Goal: Task Accomplishment & Management: Use online tool/utility

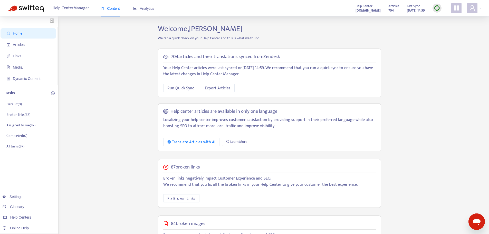
click at [390, 9] on div "704" at bounding box center [394, 8] width 11 height 3
click at [389, 8] on strong "704" at bounding box center [391, 11] width 5 height 6
click at [18, 58] on span "Links" at bounding box center [17, 56] width 8 height 4
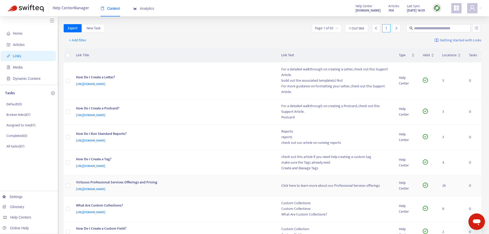
drag, startPoint x: 221, startPoint y: 184, endPoint x: 173, endPoint y: 43, distance: 148.9
click at [173, 43] on div "+ Add filter Getting started with Links" at bounding box center [273, 41] width 418 height 14
click at [29, 44] on span "Articles" at bounding box center [29, 45] width 45 height 10
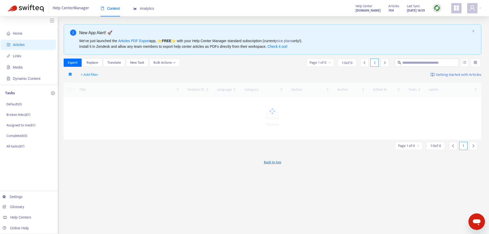
click at [306, 22] on div "Home Articles Links Media Dynamic Content Tasks Default ( 0 ) Broken links ( 87…" at bounding box center [244, 170] width 489 height 308
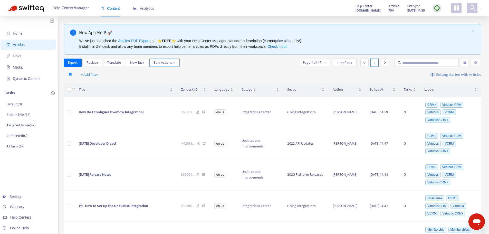
click at [161, 62] on span "Bulk Actions" at bounding box center [165, 63] width 22 height 6
click at [272, 59] on div "Export Replace Translate New Task Bulk Actions Page 1 of 47 1 - 15 of 704 1" at bounding box center [273, 63] width 418 height 8
click at [135, 40] on link "Articles PDF Export" at bounding box center [133, 41] width 31 height 4
drag, startPoint x: 115, startPoint y: 110, endPoint x: 228, endPoint y: 75, distance: 118.0
click at [228, 75] on div "+ Add filter Getting started with Articles" at bounding box center [273, 75] width 418 height 12
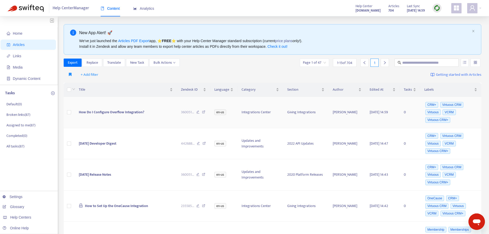
click at [194, 114] on span "360051 ..." at bounding box center [187, 112] width 13 height 6
click at [206, 110] on div "360051 ..." at bounding box center [193, 112] width 25 height 6
click at [205, 111] on icon at bounding box center [203, 112] width 3 height 5
click at [206, 143] on icon at bounding box center [204, 144] width 3 height 5
click at [205, 176] on icon at bounding box center [203, 175] width 3 height 5
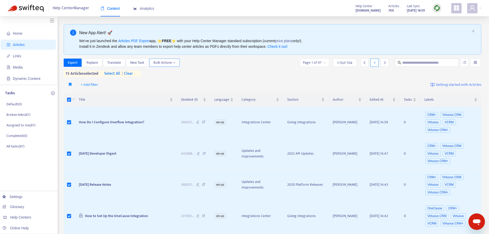
click at [177, 62] on button "Bulk Actions" at bounding box center [164, 63] width 30 height 8
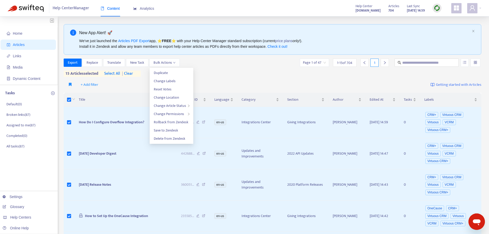
click at [212, 60] on div "Export Replace Translate New Task Bulk Actions Page 1 of 47 1 - 15 of 704 1" at bounding box center [273, 63] width 418 height 8
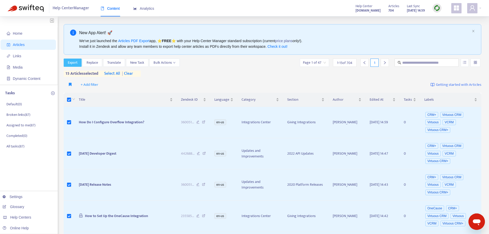
click at [71, 64] on span "Export" at bounding box center [73, 63] width 10 height 6
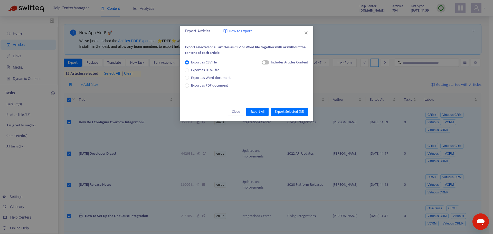
click at [307, 32] on icon "close" at bounding box center [306, 33] width 4 height 4
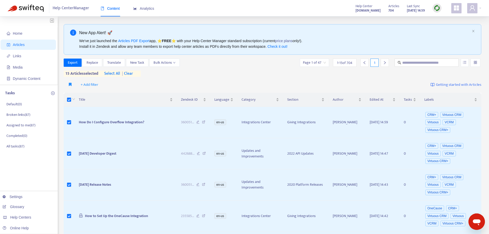
click at [114, 73] on span "select all" at bounding box center [112, 74] width 16 height 6
click at [75, 64] on span "Export" at bounding box center [73, 63] width 10 height 6
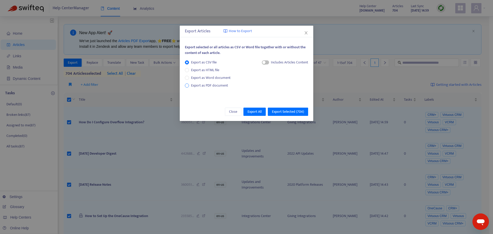
click at [191, 86] on span "Export as PDF document" at bounding box center [209, 85] width 37 height 6
click at [285, 113] on span "Export Selected ( 704 )" at bounding box center [288, 112] width 32 height 6
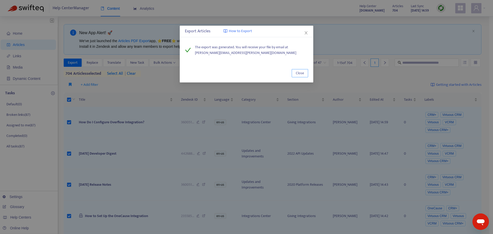
click at [304, 73] on span "Close" at bounding box center [300, 73] width 8 height 6
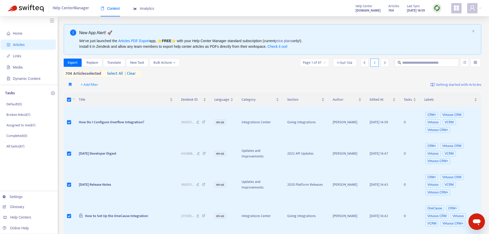
click at [363, 8] on strong "support.virtuous.org" at bounding box center [368, 11] width 25 height 6
click at [478, 7] on div at bounding box center [474, 8] width 14 height 10
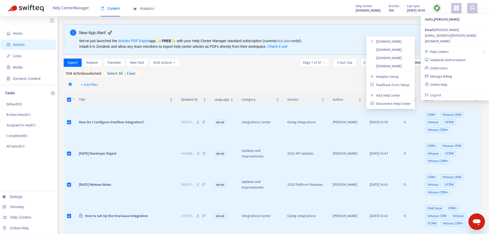
drag, startPoint x: 397, startPoint y: 50, endPoint x: 365, endPoint y: 50, distance: 31.6
click at [397, 50] on link "support.raisedonors.com" at bounding box center [386, 50] width 31 height 6
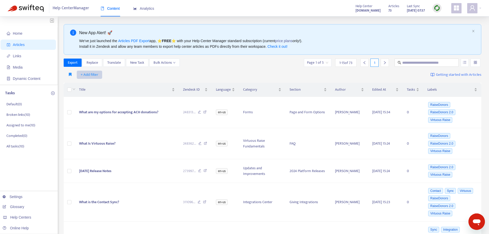
click at [87, 75] on span "+ Add filter" at bounding box center [90, 75] width 18 height 6
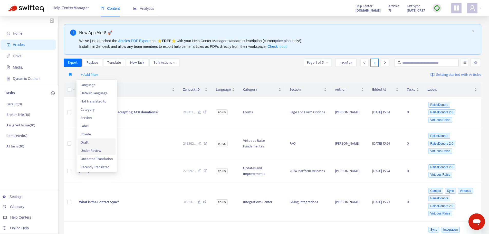
click at [98, 142] on span "Draft" at bounding box center [97, 143] width 32 height 6
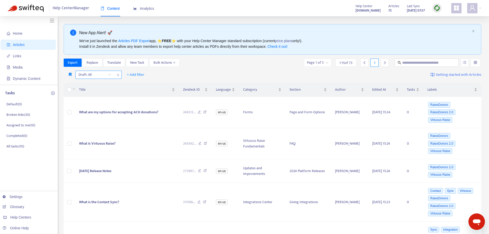
click at [108, 75] on input "search" at bounding box center [95, 75] width 33 height 8
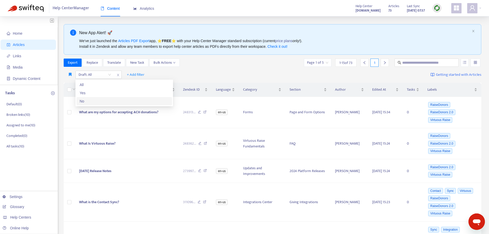
click at [94, 103] on div "No" at bounding box center [124, 101] width 89 height 6
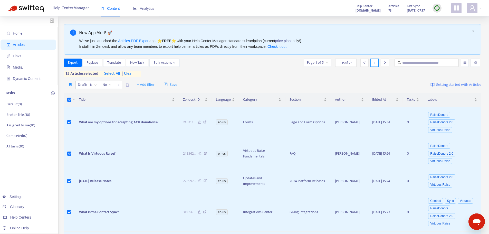
click at [115, 73] on span "select all" at bounding box center [112, 74] width 16 height 6
click at [470, 12] on span at bounding box center [472, 8] width 10 height 10
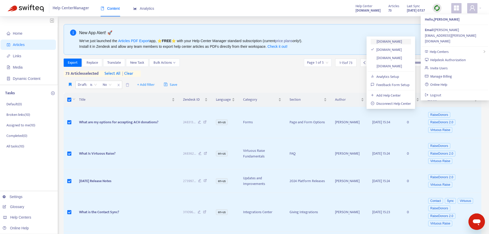
click at [393, 43] on link "support.virtuous.org" at bounding box center [386, 42] width 31 height 6
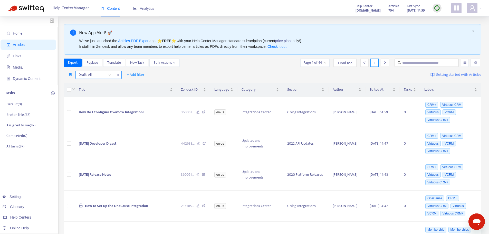
click at [91, 78] on input "search" at bounding box center [95, 75] width 33 height 8
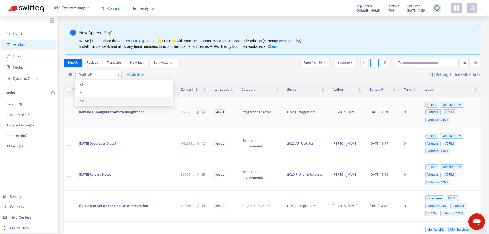
click at [85, 102] on div "No" at bounding box center [124, 101] width 89 height 6
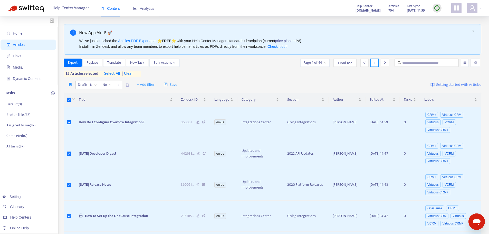
click at [107, 73] on span "select all" at bounding box center [112, 74] width 16 height 6
click at [164, 65] on span "Bulk Actions" at bounding box center [165, 63] width 22 height 6
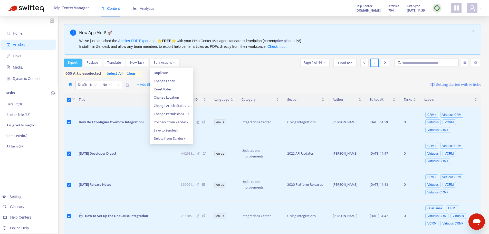
click at [72, 62] on span "Export" at bounding box center [73, 63] width 10 height 6
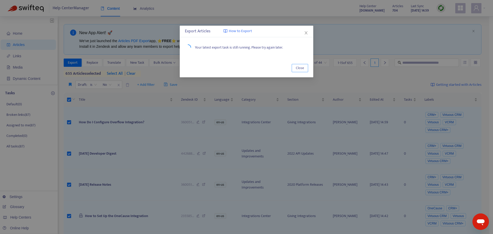
click at [302, 69] on span "Close" at bounding box center [300, 68] width 8 height 6
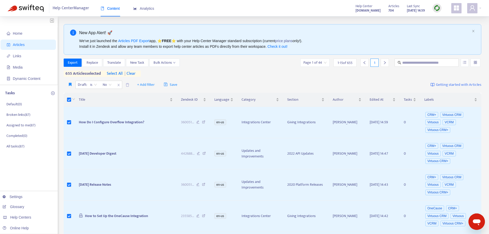
click at [484, 11] on div "Help Center Manager Content Analytics Help Center support.virtuous.org Articles…" at bounding box center [244, 8] width 489 height 16
click at [479, 9] on div at bounding box center [474, 8] width 14 height 10
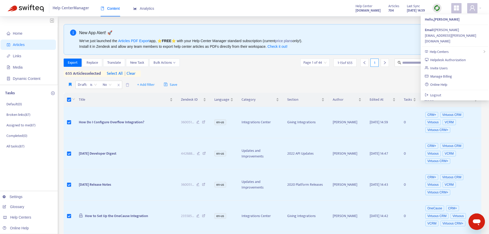
click at [190, 13] on div "Help Center Manager Content Analytics Help Center support.virtuous.org Articles…" at bounding box center [244, 8] width 489 height 16
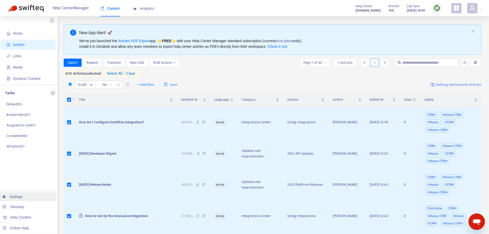
click at [23, 196] on link "Settings" at bounding box center [13, 197] width 20 height 4
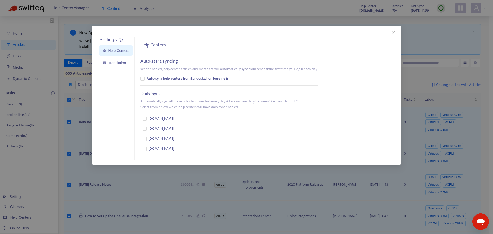
click at [265, 21] on div "Settings Help Centers Translation Settings Help Centers Auto-start syncing When…" at bounding box center [246, 117] width 493 height 234
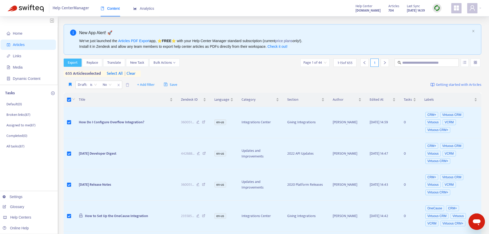
click at [76, 63] on span "Export" at bounding box center [73, 63] width 10 height 6
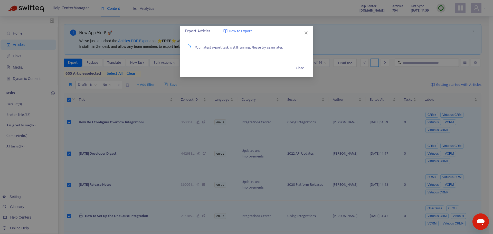
click at [187, 45] on icon "loading" at bounding box center [188, 47] width 7 height 7
drag, startPoint x: 187, startPoint y: 45, endPoint x: 241, endPoint y: 38, distance: 54.2
click at [241, 38] on div "Export Articles How to Export Your latest export task is still running. Please …" at bounding box center [247, 52] width 134 height 52
click at [301, 66] on span "Close" at bounding box center [300, 68] width 8 height 6
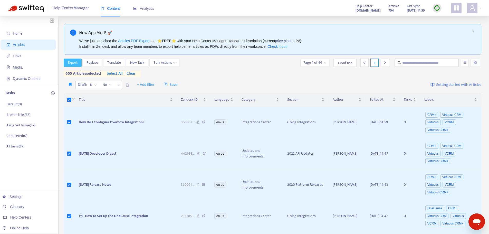
click at [78, 64] on button "Export" at bounding box center [73, 63] width 18 height 8
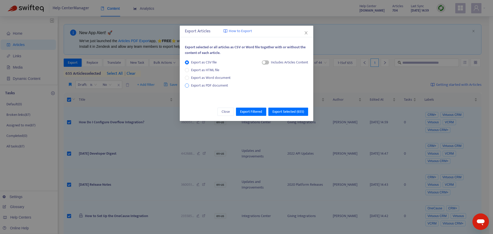
click at [197, 84] on span "Export as PDF document" at bounding box center [209, 85] width 37 height 6
click at [294, 111] on span "Export Selected ( 655 )" at bounding box center [288, 112] width 32 height 6
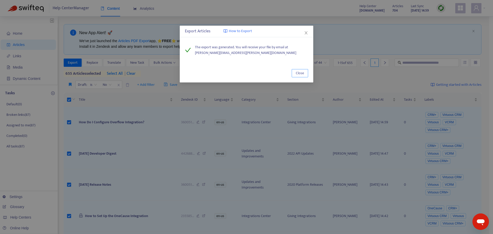
click at [301, 72] on span "Close" at bounding box center [300, 73] width 8 height 6
